Goal: Information Seeking & Learning: Check status

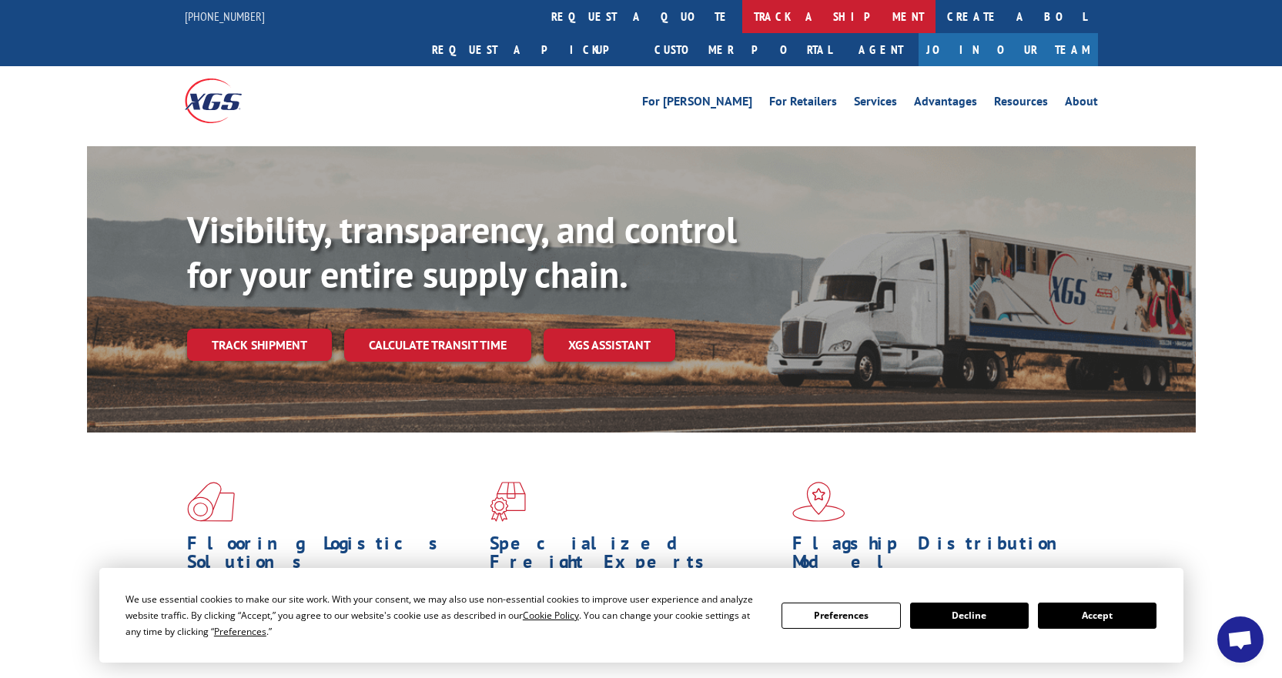
click at [742, 18] on link "track a shipment" at bounding box center [838, 16] width 193 height 33
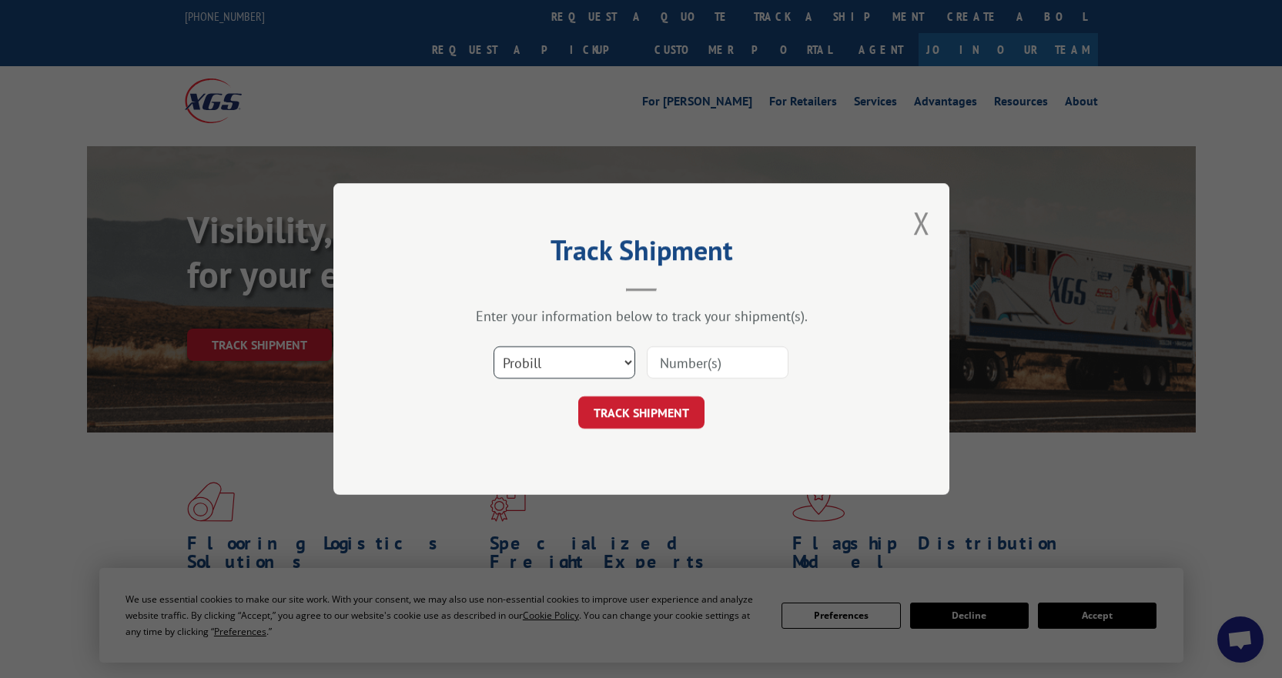
click at [598, 373] on select "Select category... Probill BOL PO" at bounding box center [565, 362] width 142 height 32
select select "bol"
click at [494, 346] on select "Select category... Probill BOL PO" at bounding box center [565, 362] width 142 height 32
click at [701, 367] on input at bounding box center [718, 362] width 142 height 32
paste input "6021168"
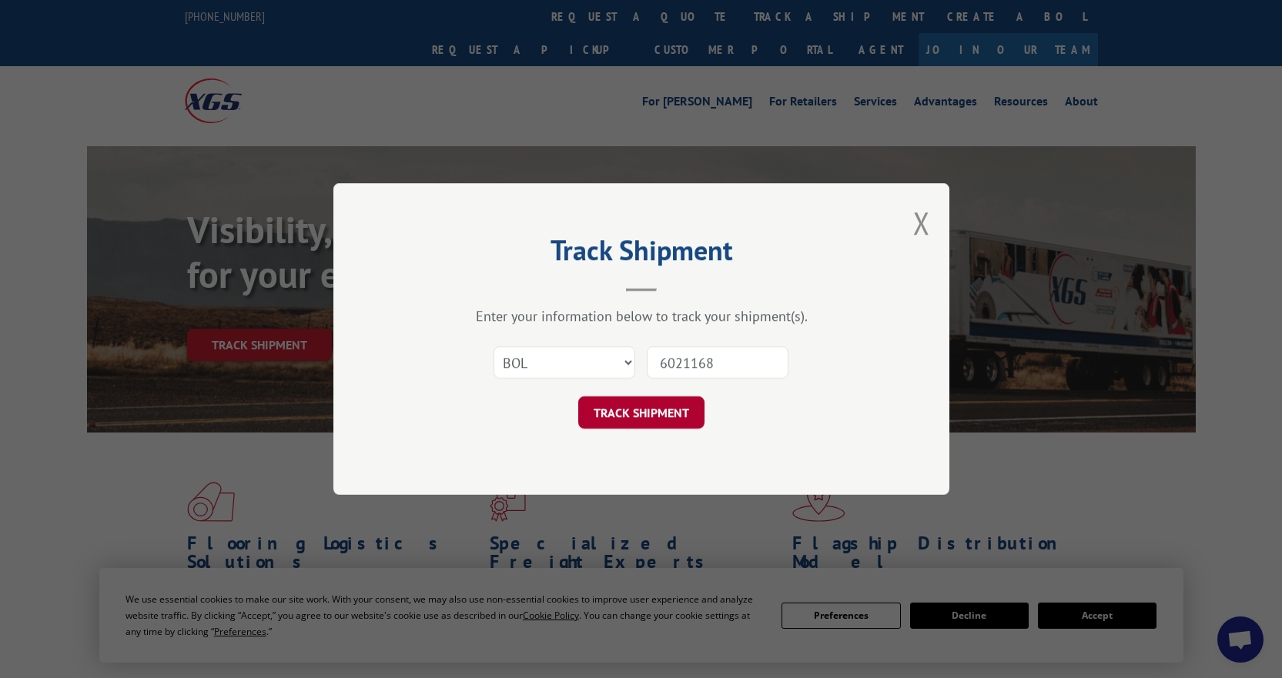
type input "6021168"
click at [671, 417] on button "TRACK SHIPMENT" at bounding box center [641, 413] width 126 height 32
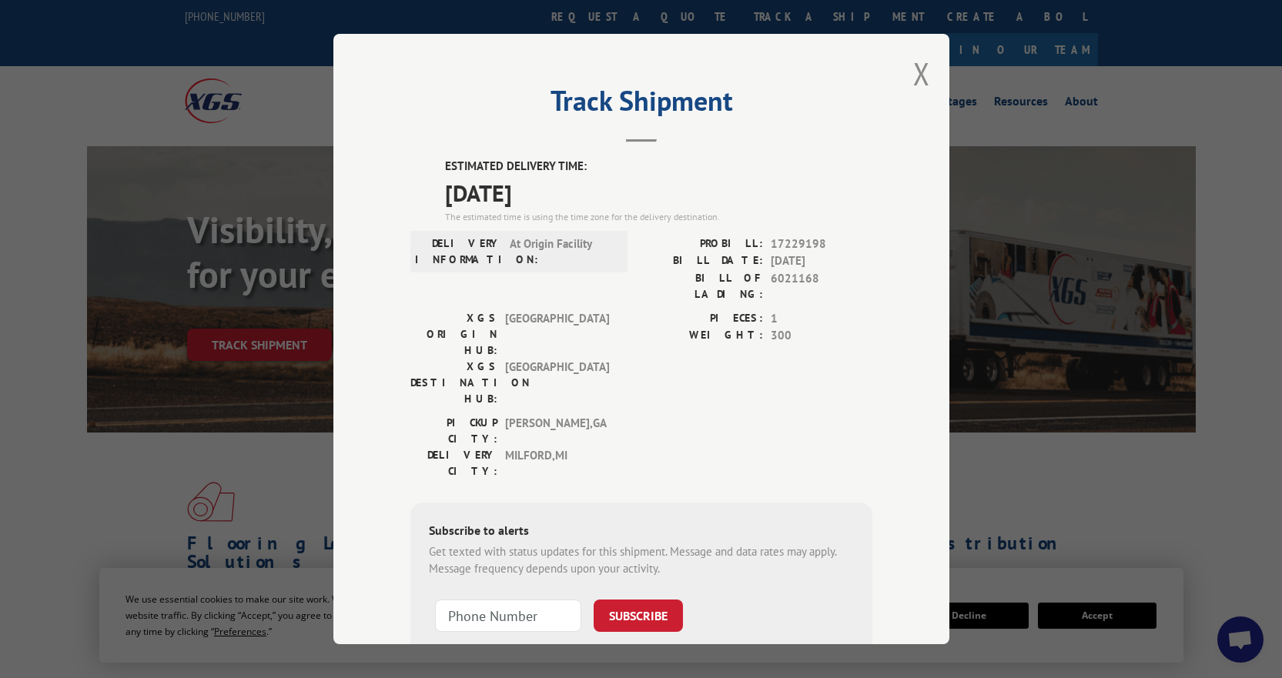
click at [928, 73] on div "Track Shipment ESTIMATED DELIVERY TIME: [DATE] The estimated time is using the …" at bounding box center [641, 339] width 616 height 611
click at [913, 76] on button "Close modal" at bounding box center [921, 73] width 17 height 41
